Goal: Check status

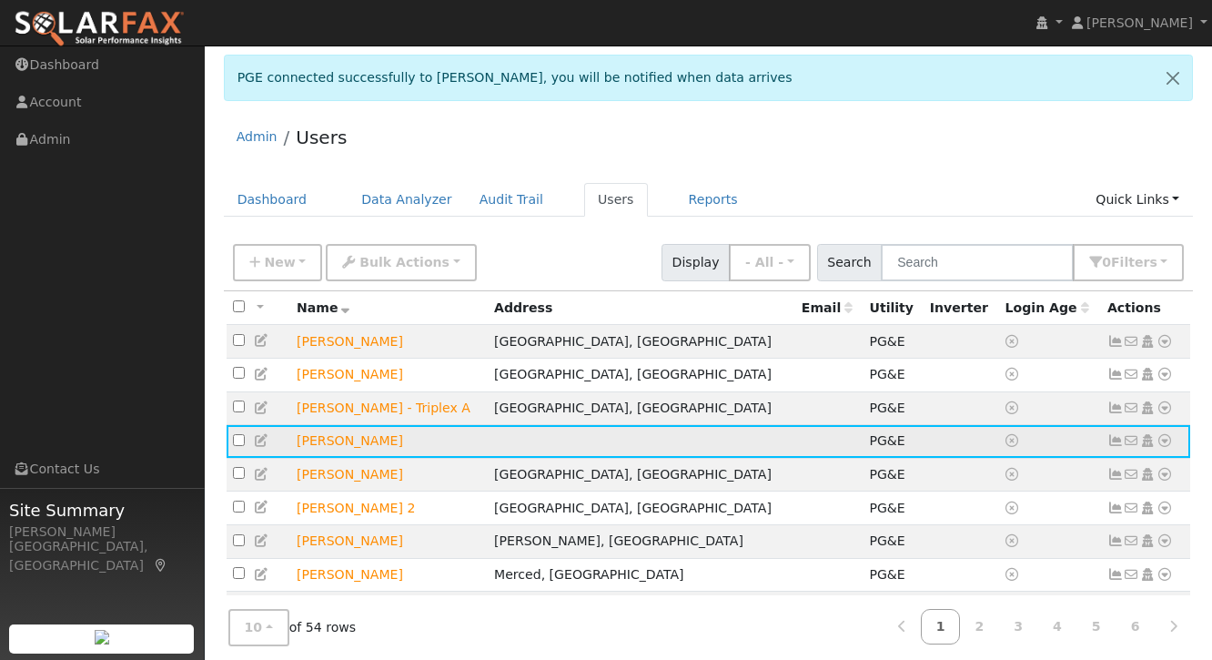
click at [1113, 444] on icon at bounding box center [1115, 440] width 16 height 13
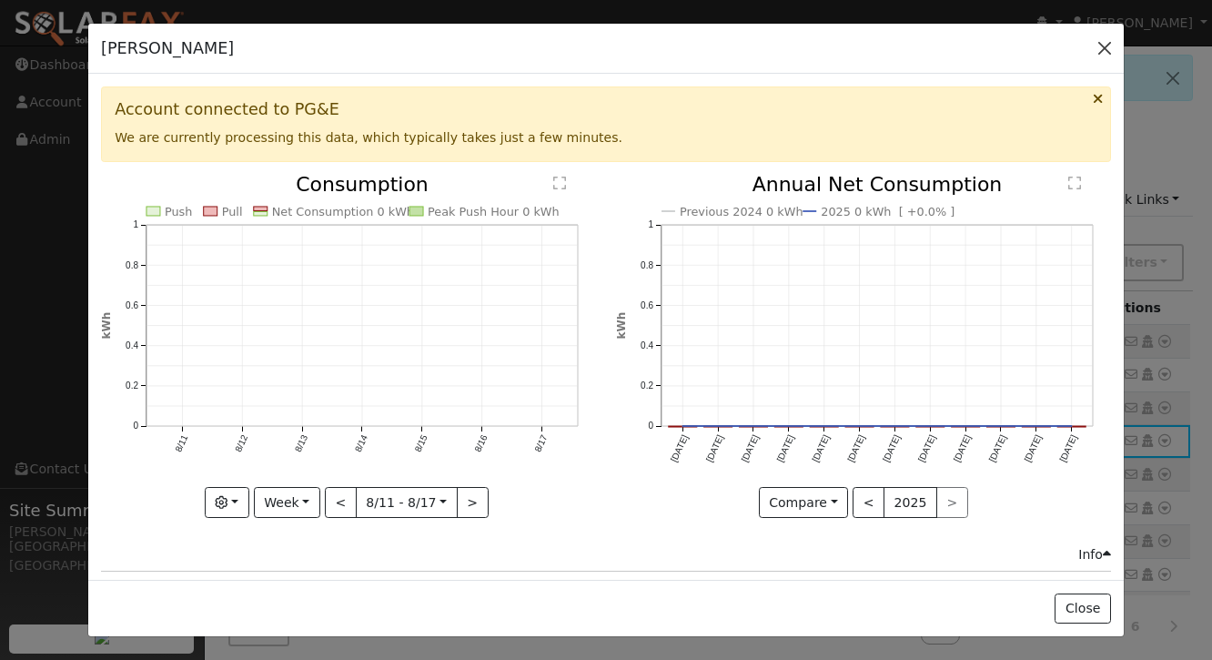
click at [1101, 52] on button "button" at bounding box center [1104, 47] width 25 height 25
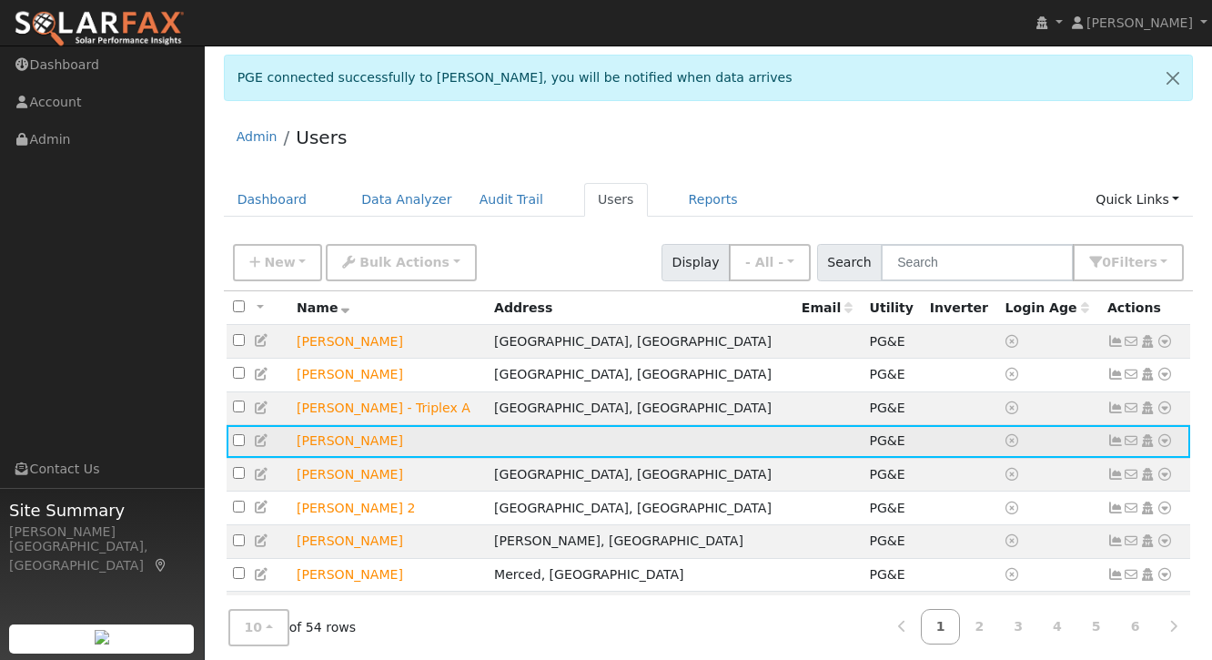
click at [1118, 447] on icon at bounding box center [1115, 440] width 16 height 13
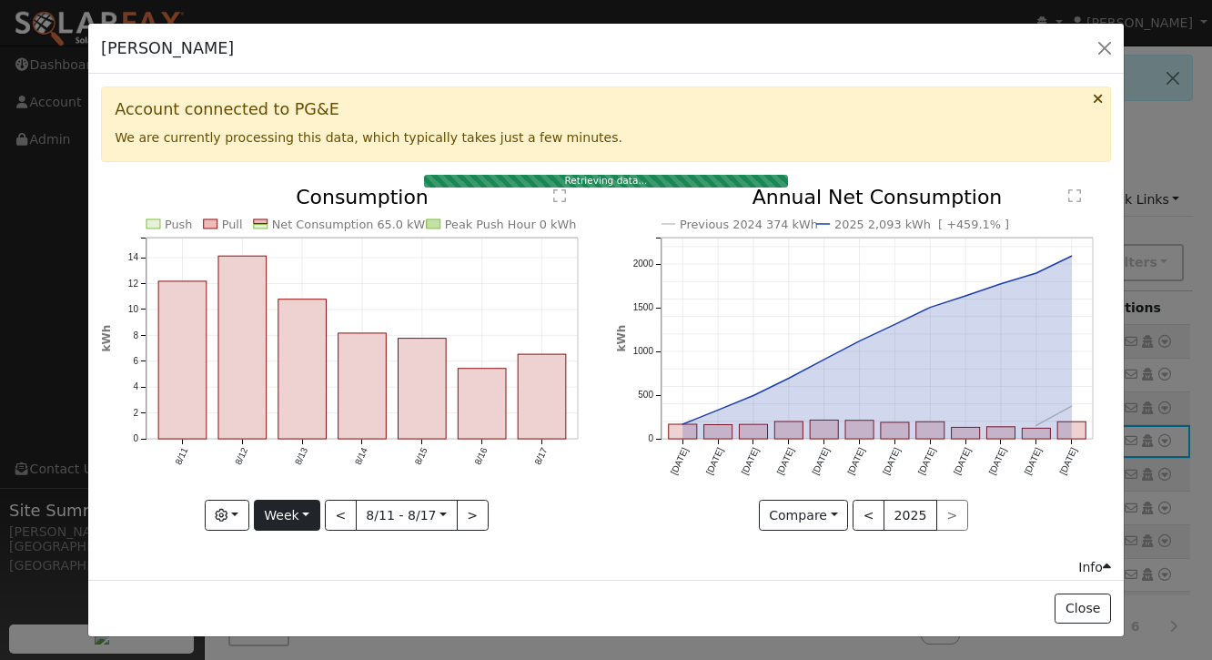
click at [301, 517] on button "Week" at bounding box center [287, 515] width 66 height 31
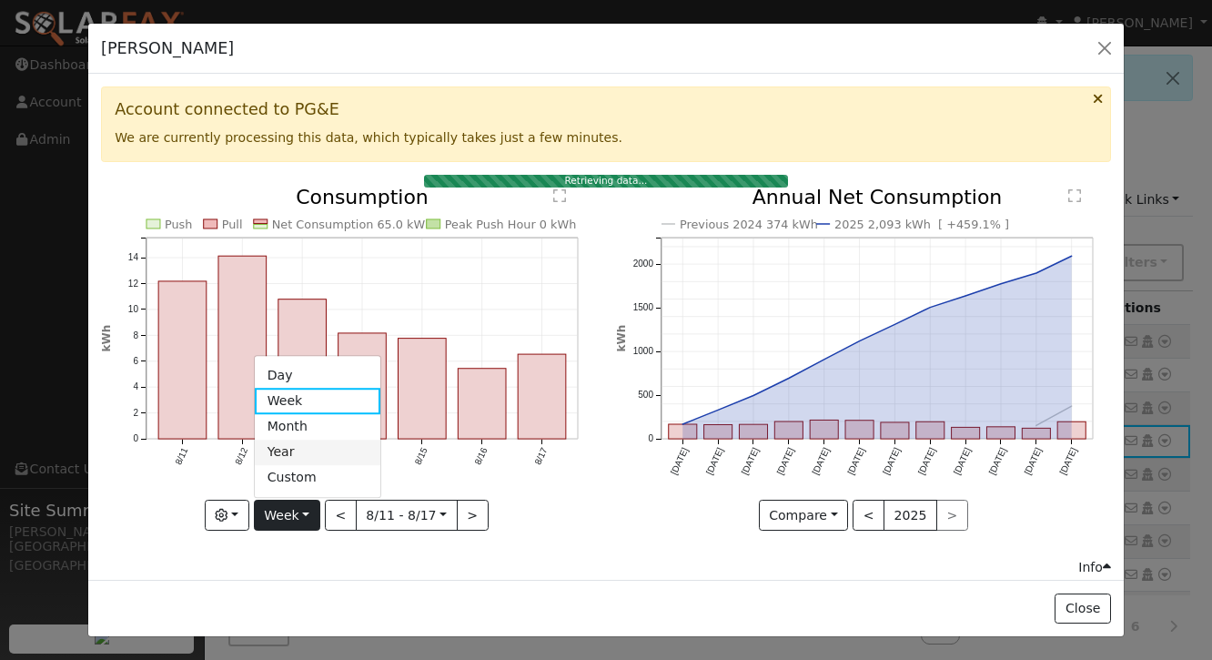
click at [307, 454] on link "Year" at bounding box center [318, 452] width 126 height 25
type input "[DATE]"
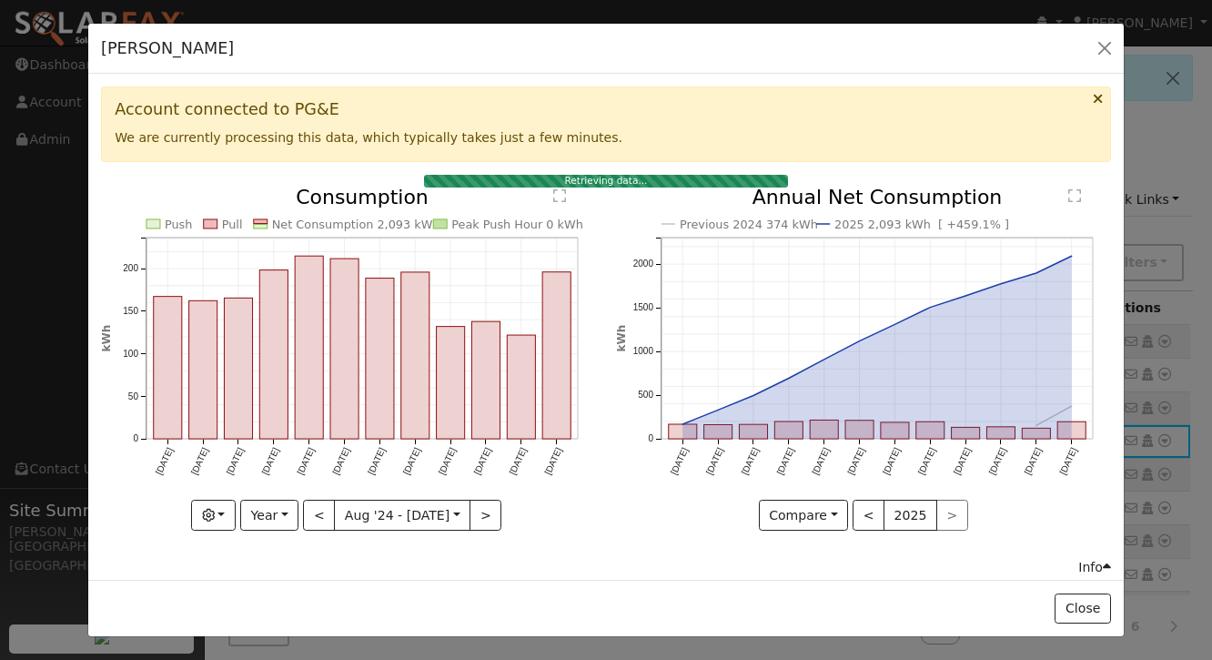
click at [650, 523] on div "Compare Compare Previous Current Year < 2025 >" at bounding box center [863, 515] width 495 height 31
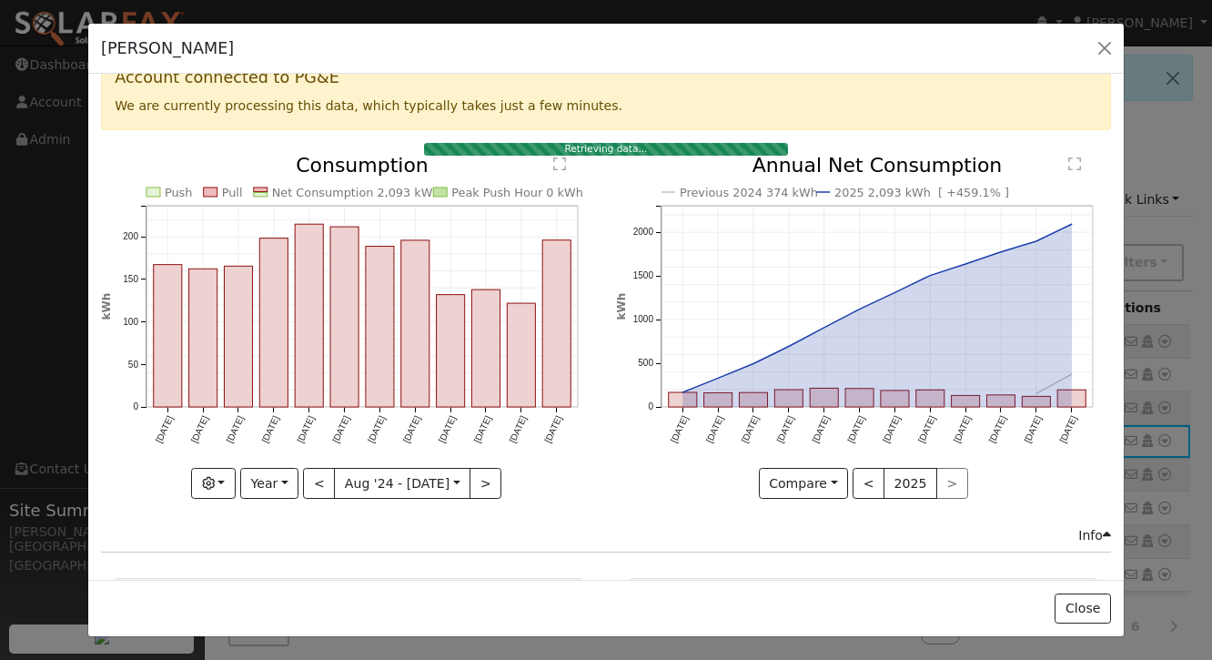
scroll to position [21, 0]
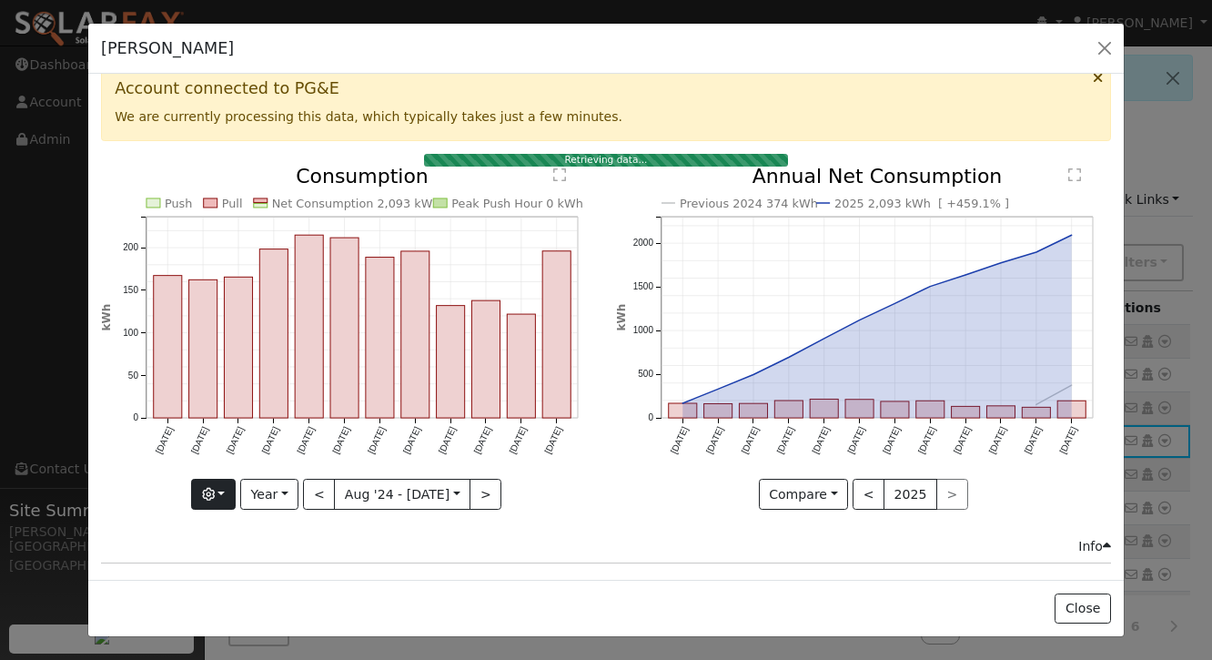
click at [222, 487] on button "button" at bounding box center [213, 494] width 45 height 31
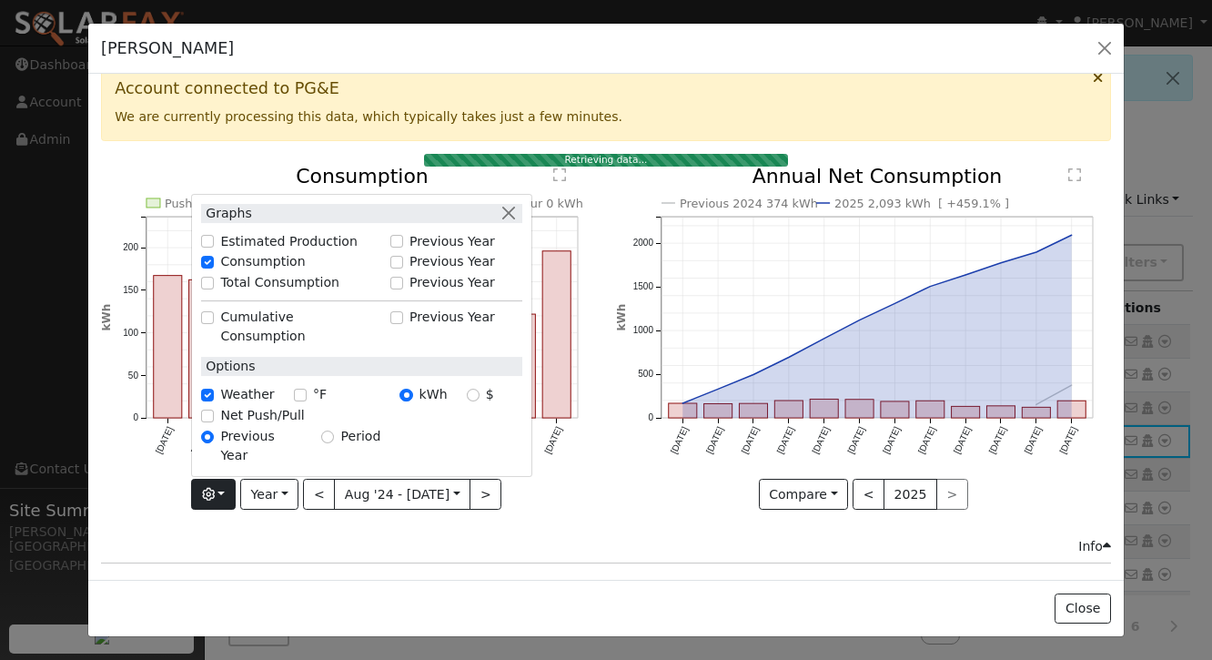
click at [477, 401] on input "$" at bounding box center [473, 395] width 13 height 13
radio input "true"
radio input "false"
click at [612, 486] on div "Previous 2024 374 kWh 2025 2,093 kWh [ +459.1% ] [DATE] Sep '[DATE] Nov '[DATE]…" at bounding box center [863, 352] width 514 height 370
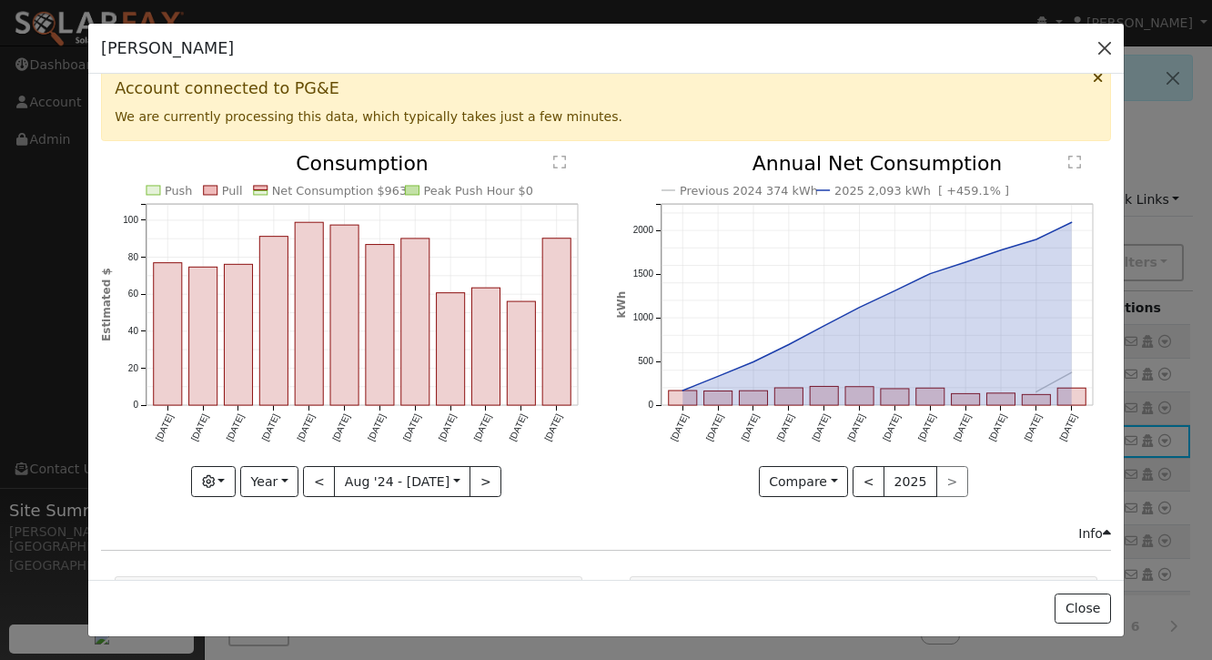
click at [1104, 50] on button "button" at bounding box center [1104, 47] width 25 height 25
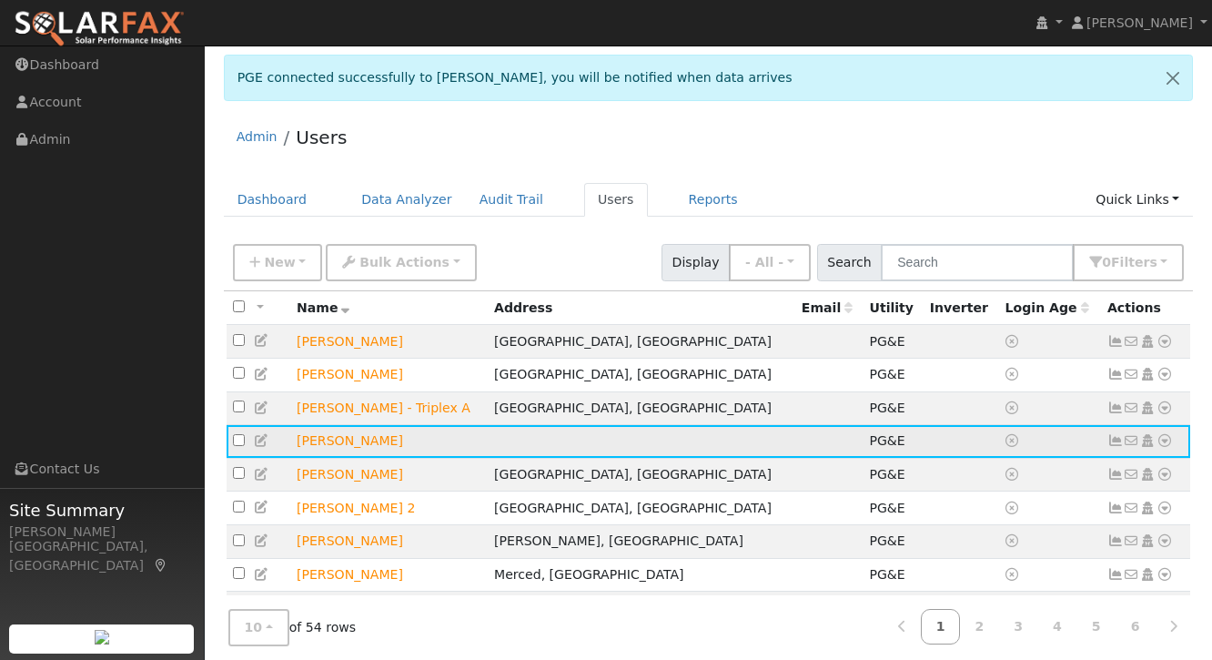
click at [1114, 446] on icon at bounding box center [1115, 440] width 16 height 13
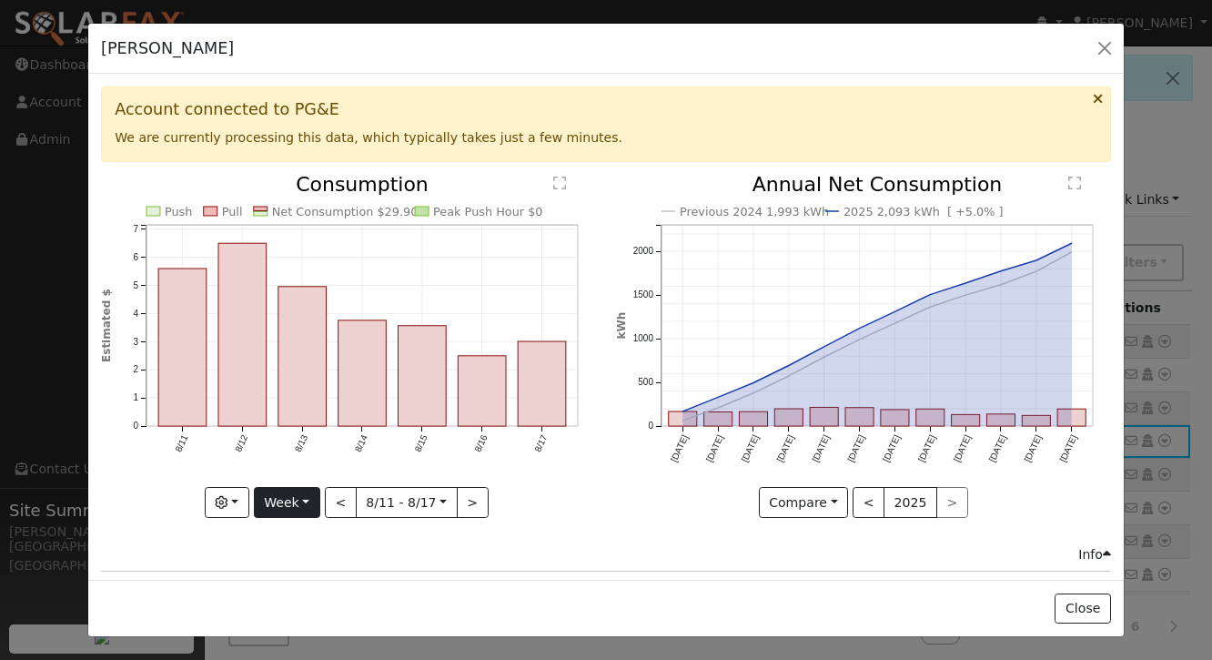
click at [291, 495] on button "Week" at bounding box center [287, 502] width 66 height 31
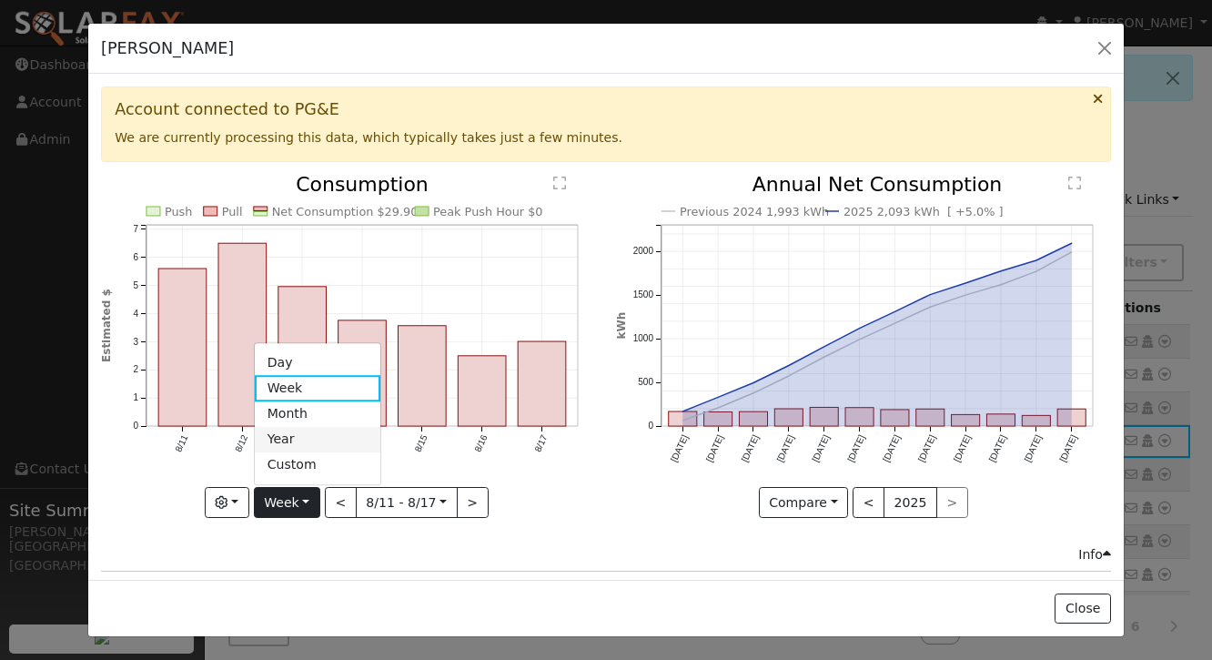
click at [295, 437] on link "Year" at bounding box center [318, 439] width 126 height 25
type input "[DATE]"
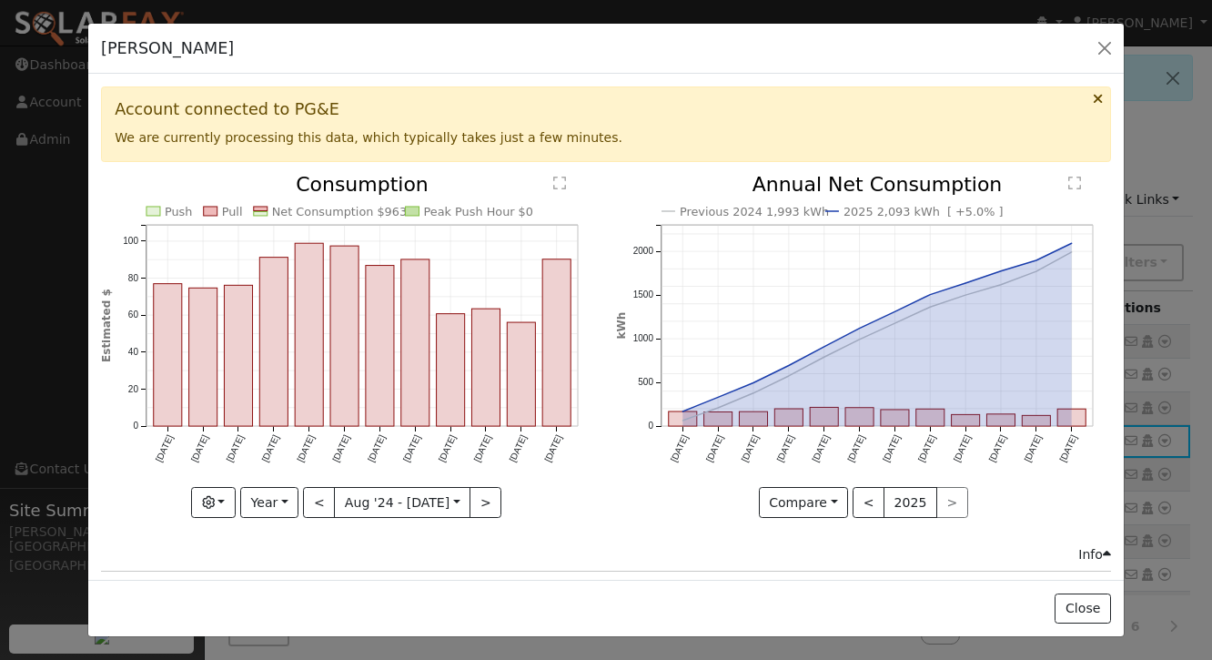
click at [642, 497] on icon "Previous 2024 1,993 kWh 2025 2,093 kWh [ +5.0% ] [DATE] Sep '[DATE] Nov '[DATE]…" at bounding box center [863, 340] width 495 height 331
click at [1106, 51] on button "button" at bounding box center [1104, 47] width 25 height 25
